Goal: Task Accomplishment & Management: Manage account settings

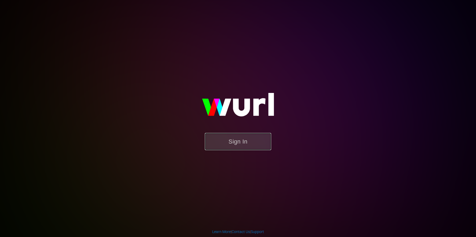
click at [218, 144] on button "Sign In" at bounding box center [238, 141] width 66 height 17
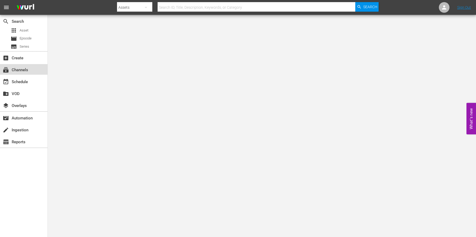
click at [19, 72] on div "subscriptions Channels" at bounding box center [15, 69] width 30 height 5
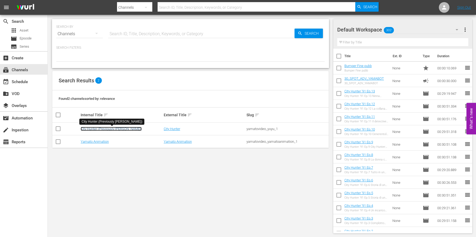
click at [103, 130] on link "City Hunter (Previously [PERSON_NAME])" at bounding box center [111, 129] width 61 height 4
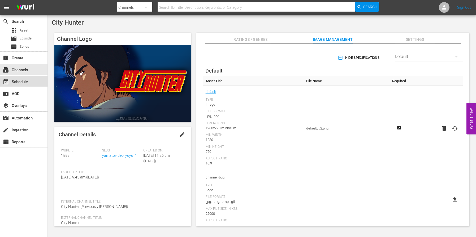
click at [31, 85] on div "event_available Schedule" at bounding box center [23, 81] width 47 height 11
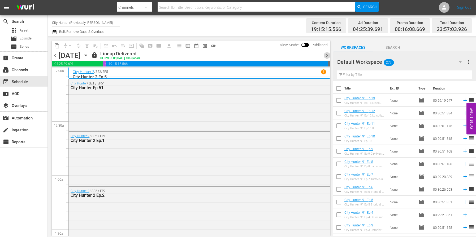
click at [328, 56] on span "chevron_right" at bounding box center [327, 55] width 7 height 7
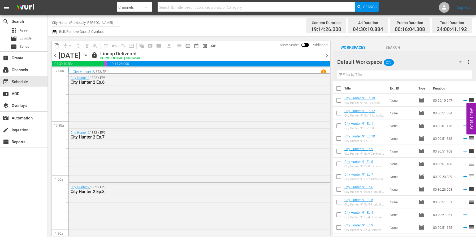
click at [328, 56] on span "chevron_right" at bounding box center [327, 55] width 7 height 7
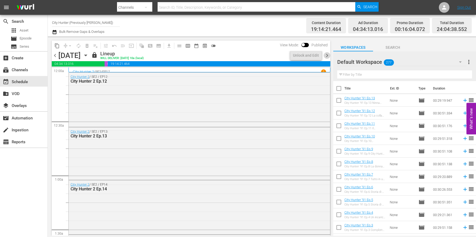
click at [328, 56] on span "chevron_right" at bounding box center [327, 55] width 7 height 7
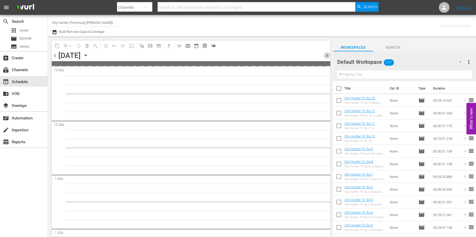
click at [328, 56] on span "chevron_right" at bounding box center [327, 55] width 7 height 7
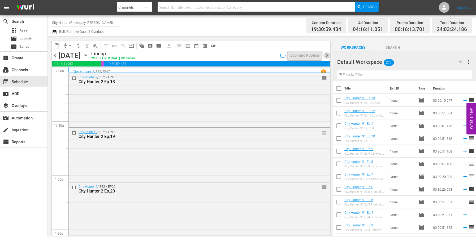
click at [328, 56] on span "chevron_right" at bounding box center [327, 55] width 7 height 7
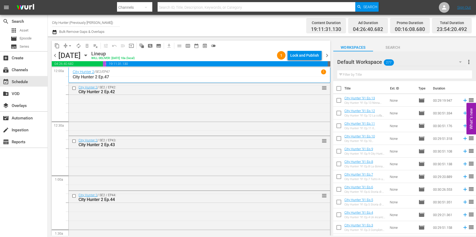
click at [328, 56] on span "chevron_right" at bounding box center [327, 55] width 7 height 7
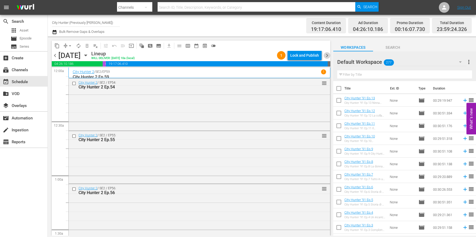
click at [327, 56] on span "chevron_right" at bounding box center [327, 55] width 7 height 7
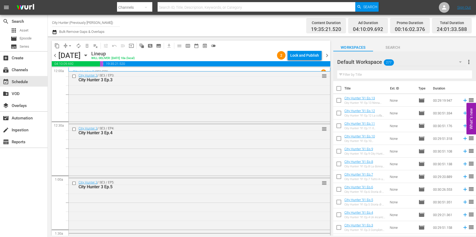
click at [327, 56] on span "chevron_right" at bounding box center [327, 55] width 7 height 7
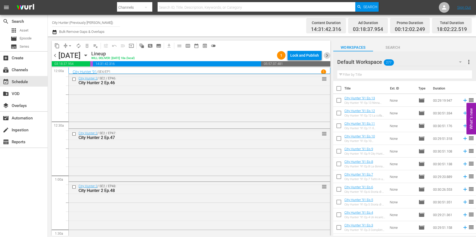
click at [327, 56] on span "chevron_right" at bounding box center [327, 55] width 7 height 7
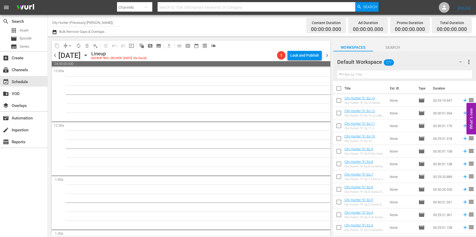
click at [55, 55] on span "chevron_left" at bounding box center [55, 55] width 7 height 7
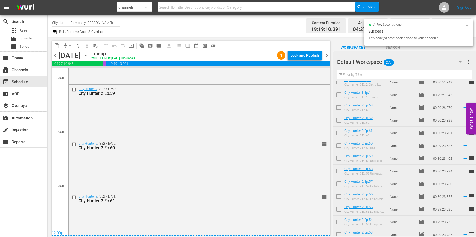
scroll to position [2429, 0]
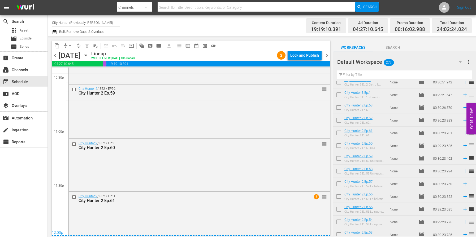
click at [325, 56] on span "chevron_right" at bounding box center [327, 55] width 7 height 7
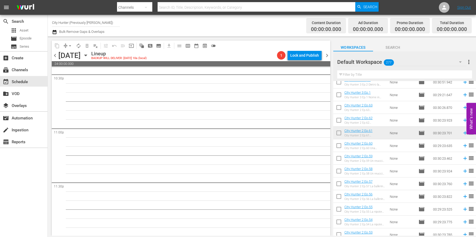
scroll to position [2419, 0]
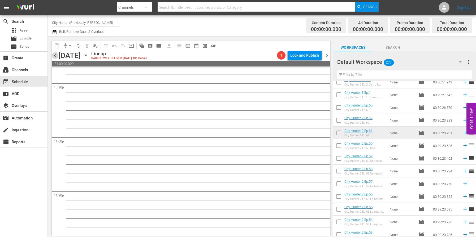
click at [55, 56] on span "chevron_left" at bounding box center [55, 55] width 7 height 7
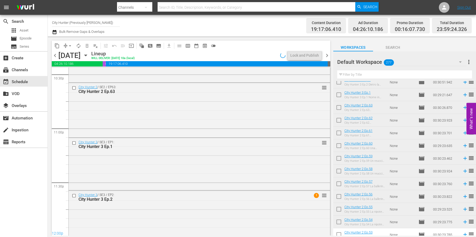
scroll to position [2157, 0]
click at [55, 56] on span "chevron_left" at bounding box center [55, 55] width 7 height 7
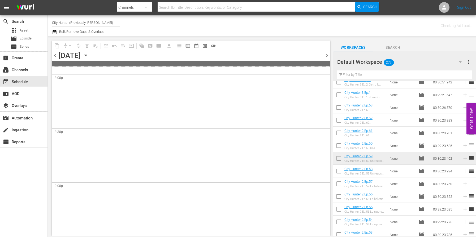
scroll to position [2428, 0]
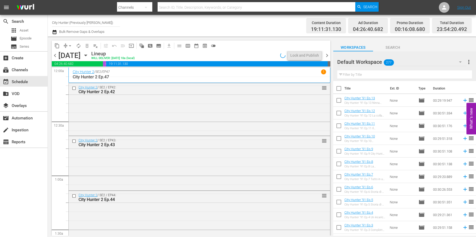
scroll to position [324, 0]
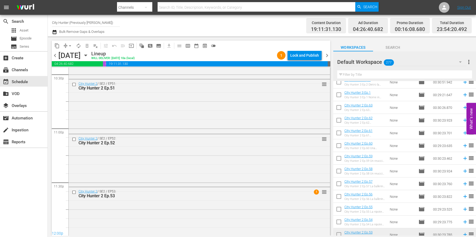
click at [54, 57] on span "chevron_left" at bounding box center [55, 55] width 7 height 7
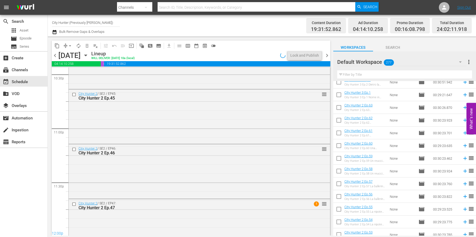
click at [54, 57] on span "chevron_left" at bounding box center [55, 55] width 7 height 7
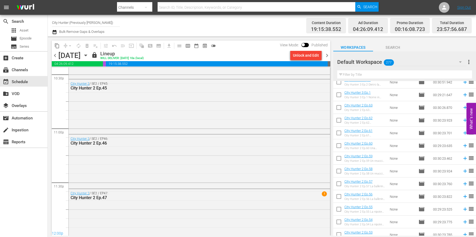
click at [327, 55] on span "chevron_right" at bounding box center [327, 55] width 7 height 7
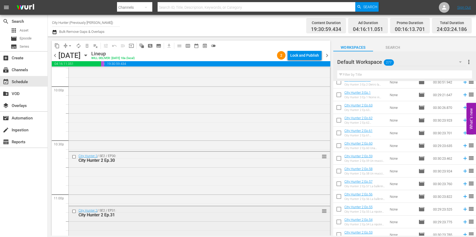
scroll to position [2440, 0]
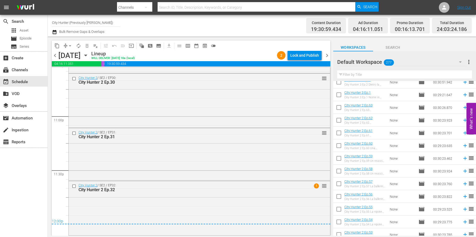
click at [306, 56] on div "Lock and Publish" at bounding box center [304, 56] width 29 height 10
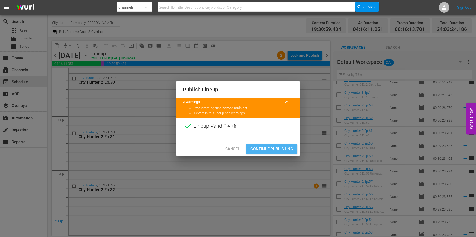
click at [269, 148] on span "Continue Publishing" at bounding box center [271, 149] width 43 height 7
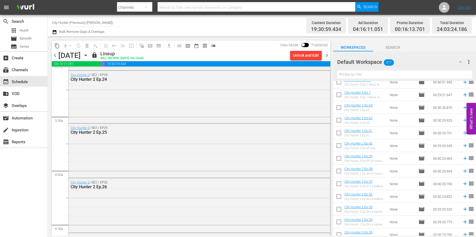
scroll to position [0, 0]
